Goal: Find specific page/section: Find specific page/section

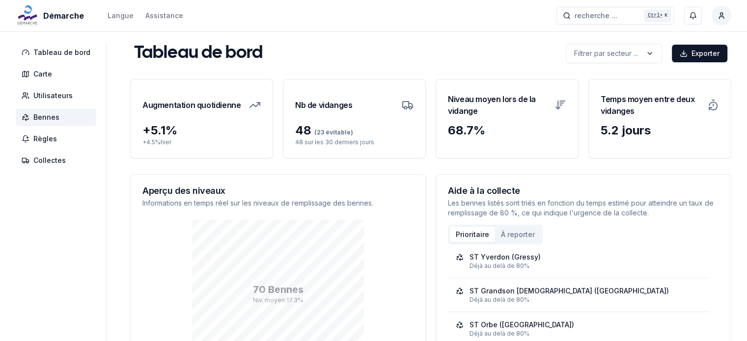
click at [58, 115] on span "Bennes" at bounding box center [56, 117] width 80 height 18
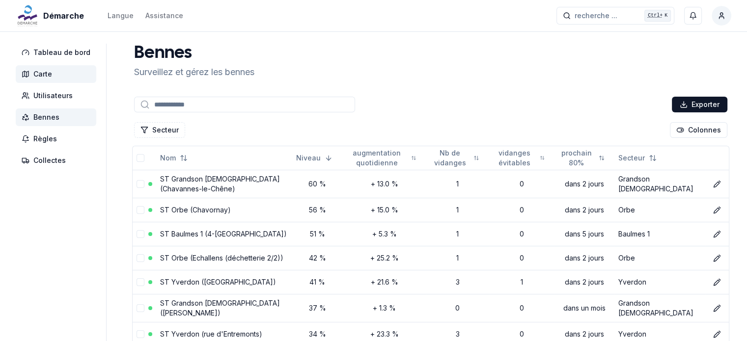
click at [34, 68] on span "Carte" at bounding box center [56, 74] width 80 height 18
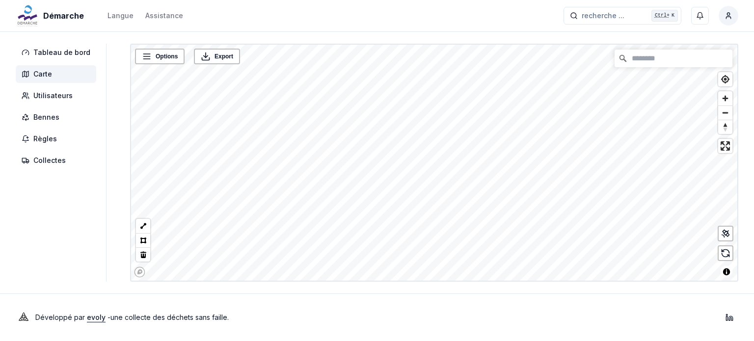
click at [306, 285] on div "Démarche Langue Assistance recherche ... recherche ... Ctrl+ K [PERSON_NAME] Ta…" at bounding box center [377, 170] width 754 height 341
click at [459, 282] on div "Démarche Langue Assistance recherche ... recherche ... Ctrl+ K [PERSON_NAME] Ta…" at bounding box center [377, 170] width 754 height 341
